Goal: Find specific page/section: Find specific page/section

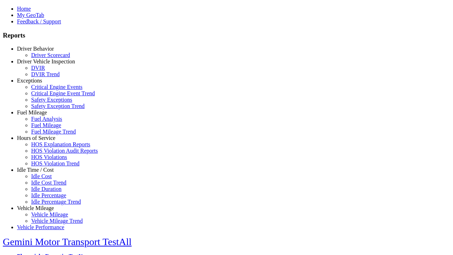
click at [41, 52] on link "Driver Behavior" at bounding box center [35, 49] width 37 height 6
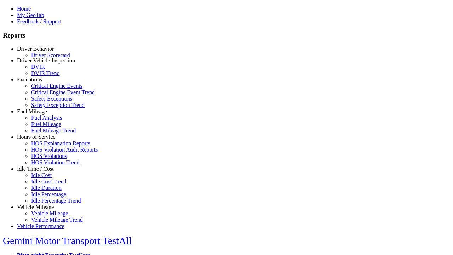
scroll to position [1, 0]
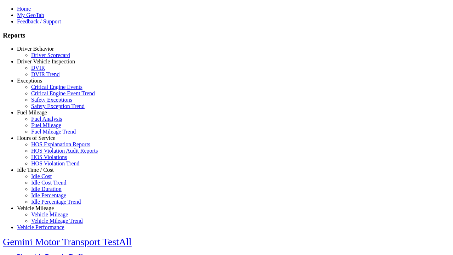
click at [46, 58] on link "Driver Scorecard" at bounding box center [50, 55] width 39 height 6
